Goal: Task Accomplishment & Management: Use online tool/utility

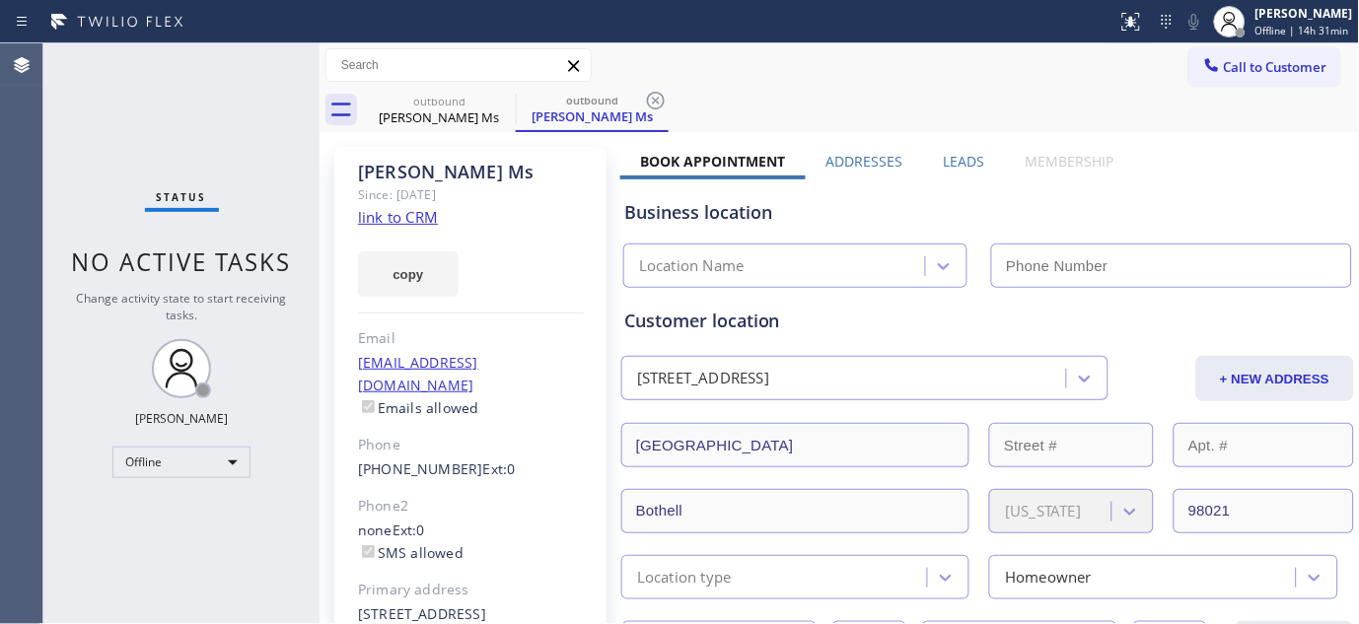
type input "(877) 945-9605"
click at [1284, 30] on span "Offline | 14h 48min" at bounding box center [1303, 31] width 94 height 14
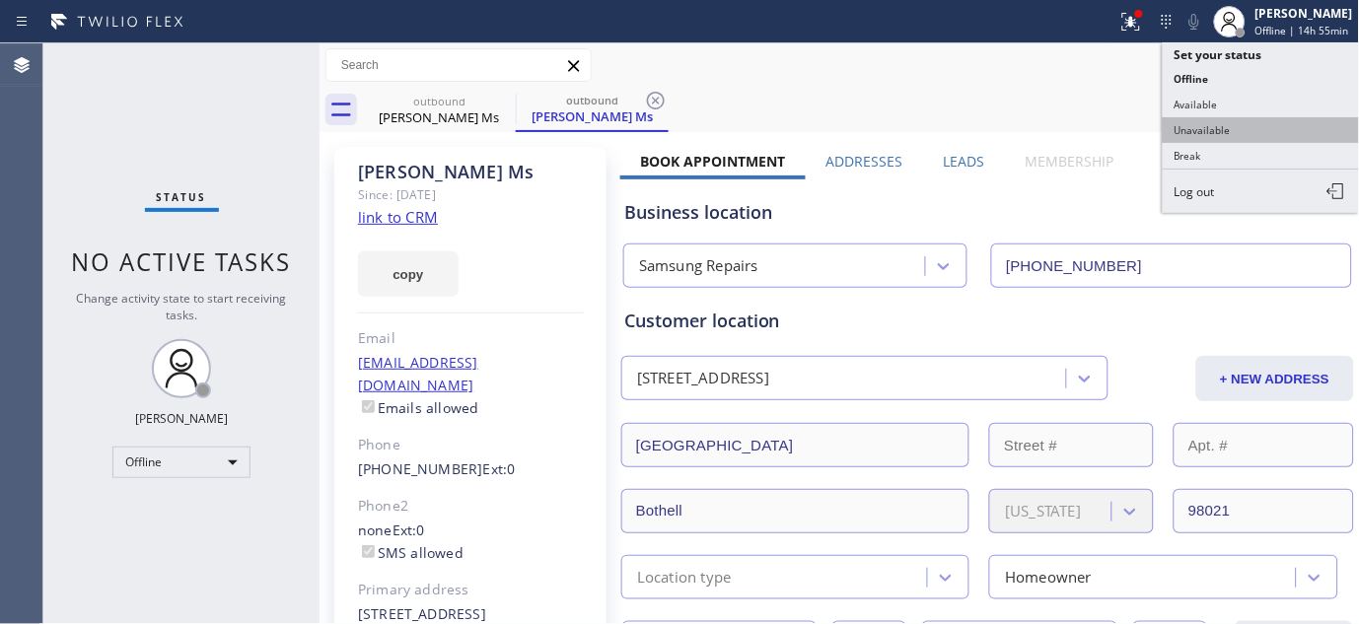
click at [1185, 141] on button "Unavailable" at bounding box center [1261, 130] width 197 height 26
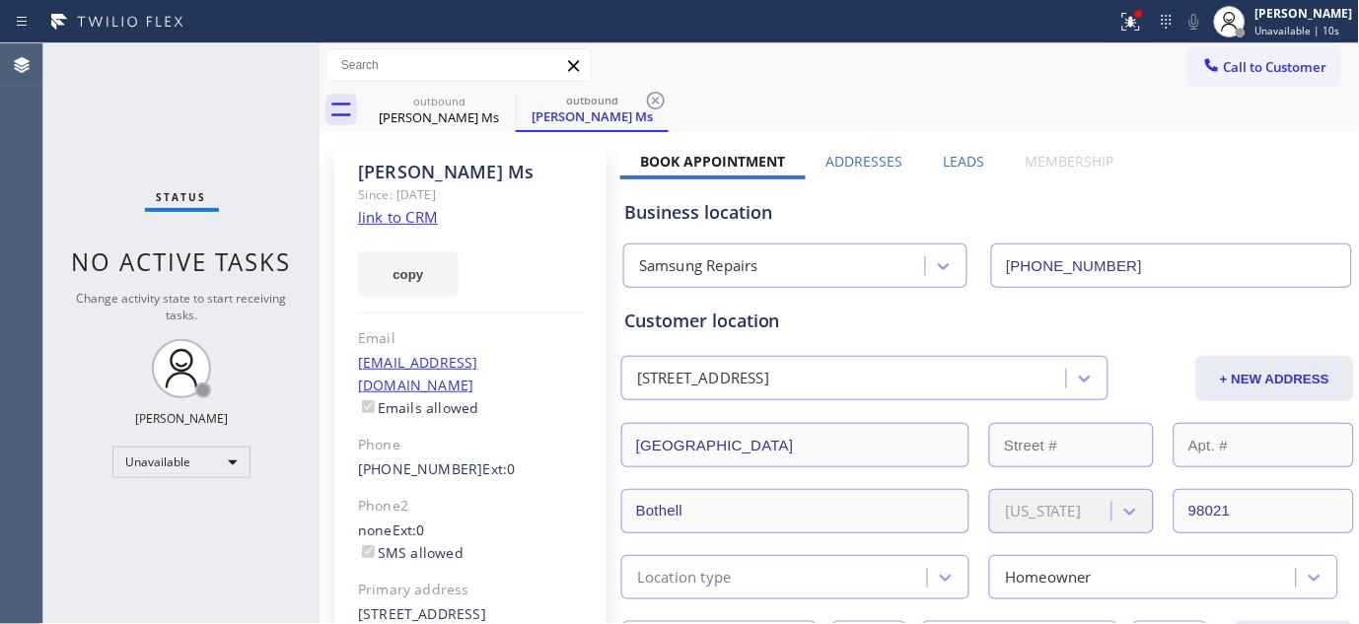
drag, startPoint x: 507, startPoint y: 165, endPoint x: 547, endPoint y: 198, distance: 51.8
click at [507, 165] on div "Julia Ms" at bounding box center [471, 172] width 226 height 23
click at [750, 96] on div "outbound Julia Ms outbound Julia Ms" at bounding box center [861, 110] width 997 height 44
click at [500, 102] on icon at bounding box center [503, 101] width 18 height 18
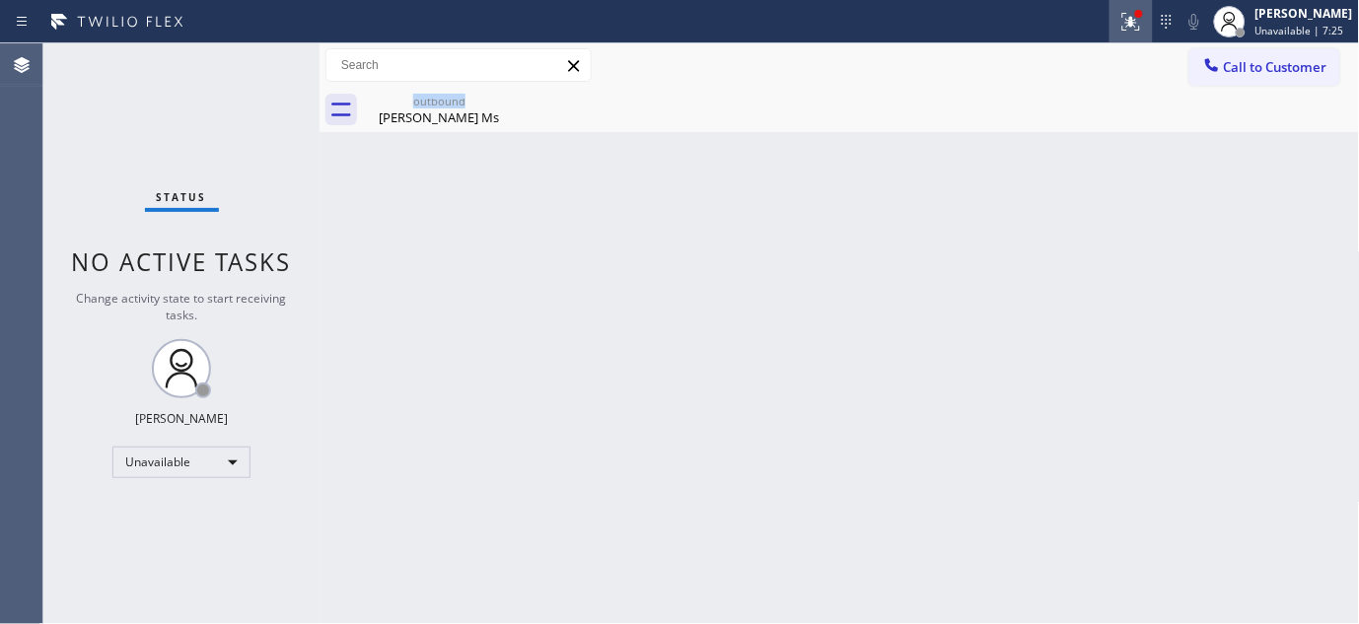
click at [1127, 31] on icon at bounding box center [1132, 22] width 24 height 24
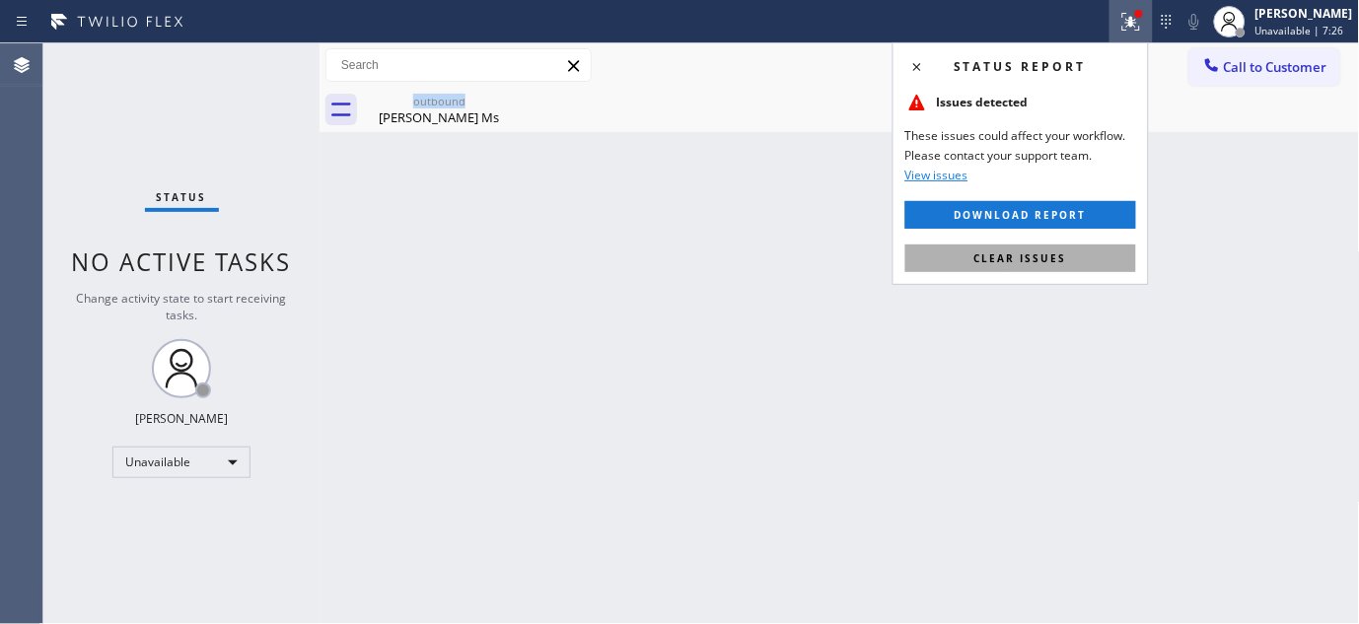
click at [987, 260] on span "Clear issues" at bounding box center [1021, 259] width 93 height 14
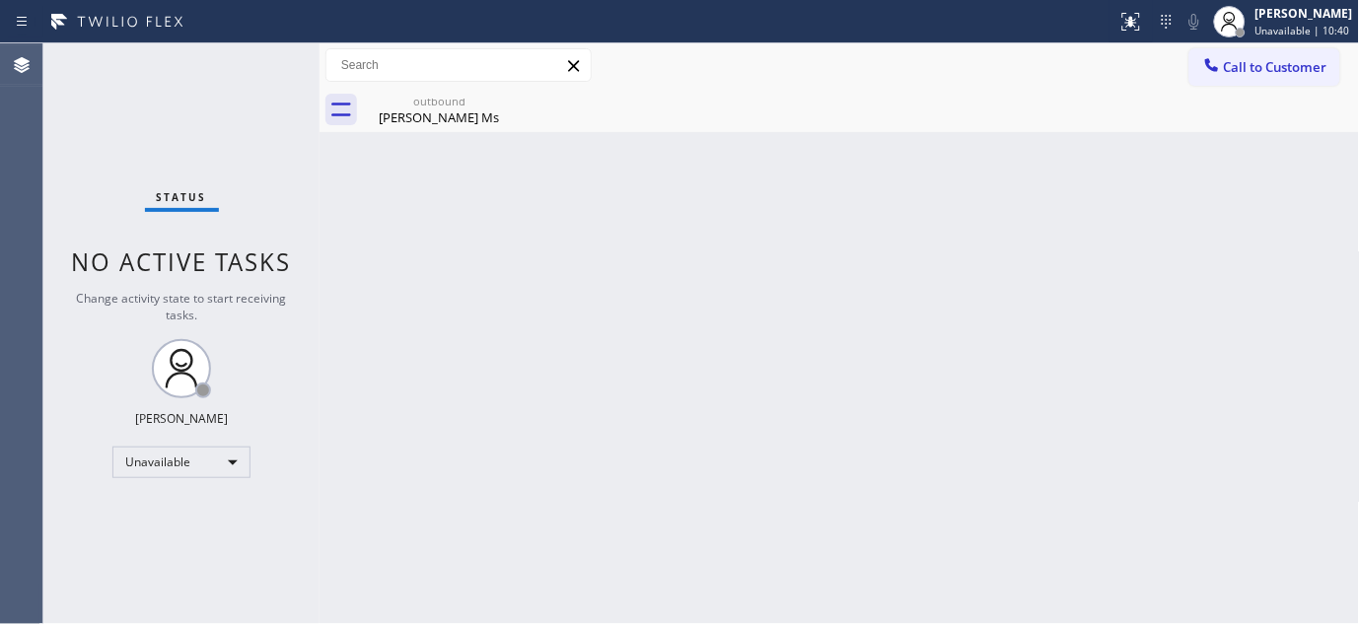
click at [616, 351] on div "Back to Dashboard Change Sender ID Customers Technicians Select a contact Outbo…" at bounding box center [840, 333] width 1041 height 581
